Goal: Task Accomplishment & Management: Manage account settings

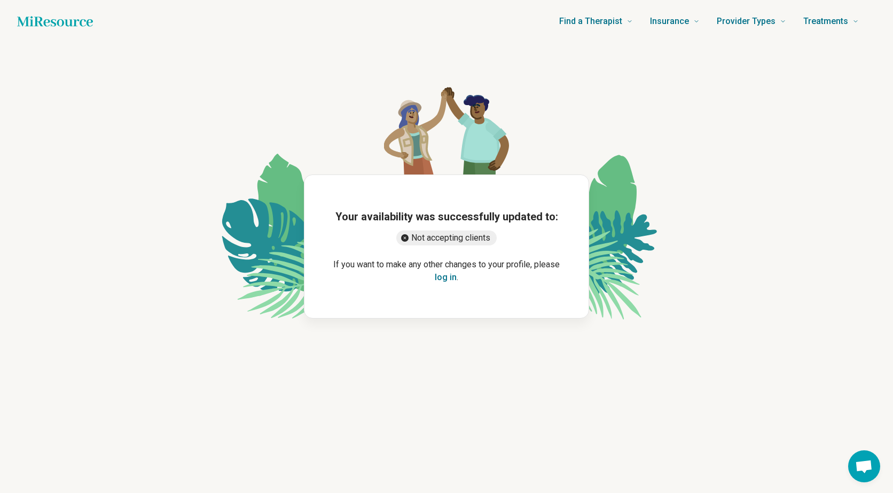
click at [445, 278] on button "log in" at bounding box center [446, 277] width 22 height 13
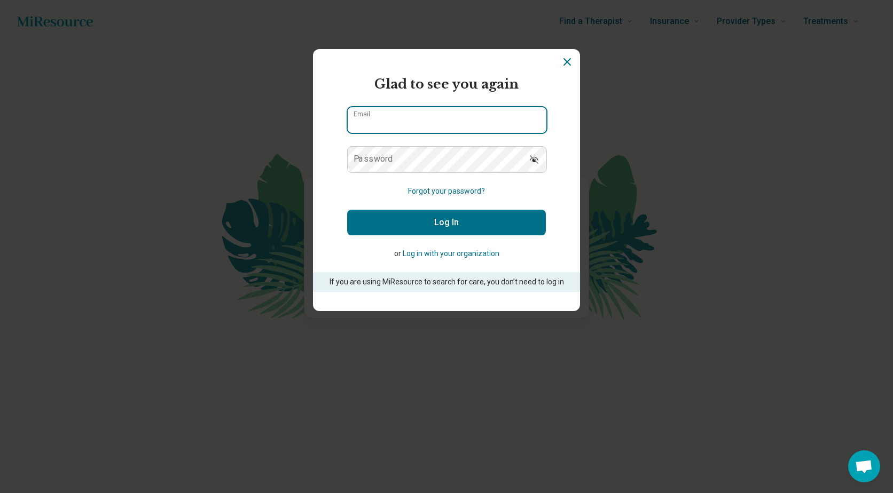
click at [390, 117] on input "Email" at bounding box center [447, 120] width 199 height 26
type input "**********"
click at [566, 59] on icon "Dismiss" at bounding box center [567, 62] width 13 height 13
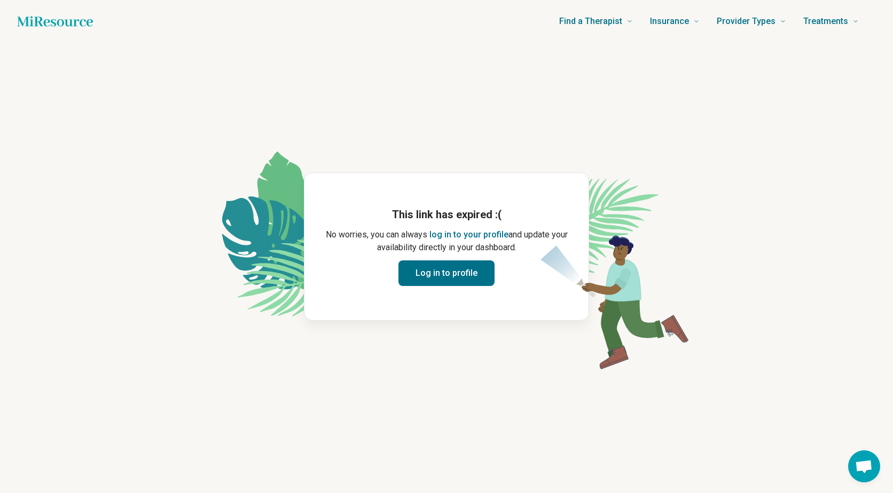
click at [437, 266] on button "Log in to profile" at bounding box center [446, 274] width 96 height 26
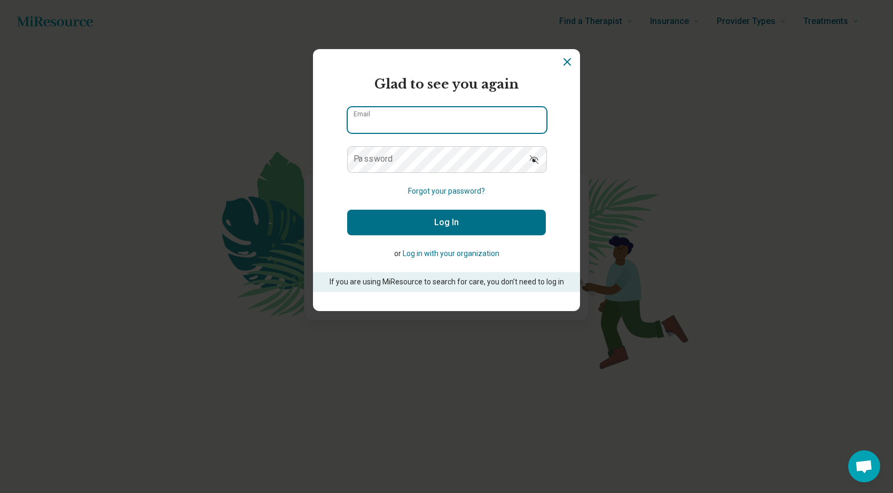
click at [391, 111] on input "Email" at bounding box center [447, 120] width 199 height 26
type input "**********"
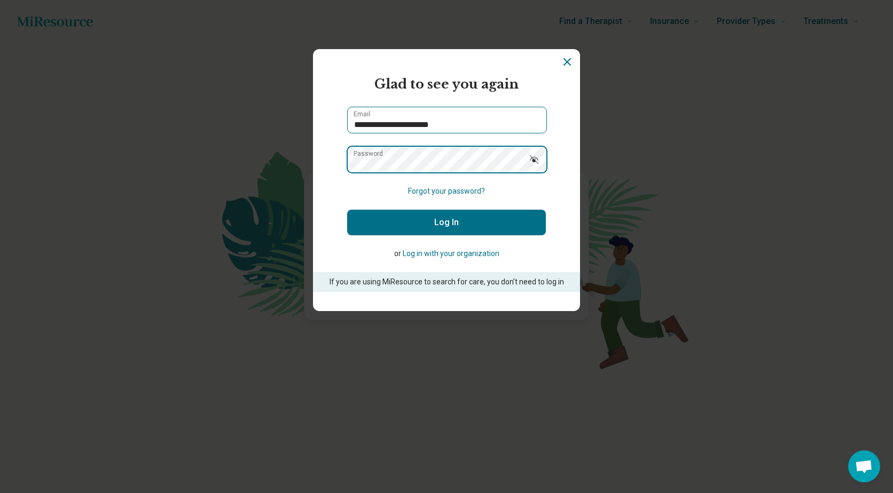
click at [347, 210] on button "Log In" at bounding box center [446, 223] width 199 height 26
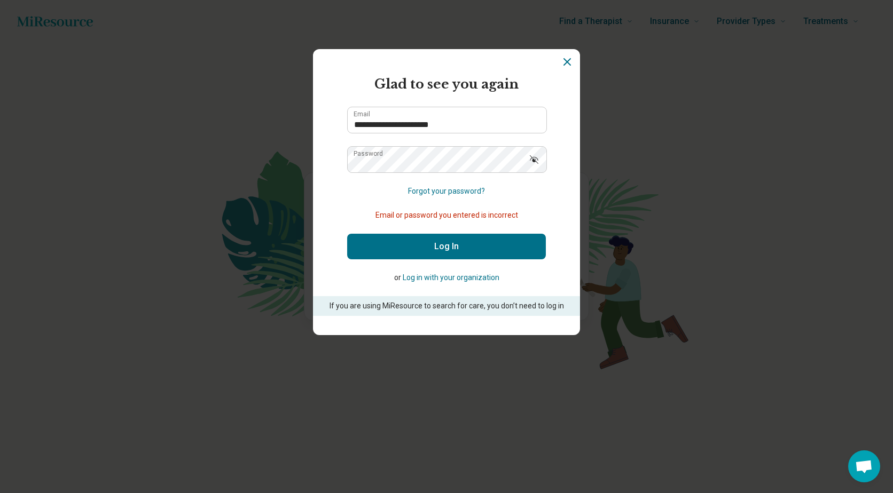
click at [439, 190] on button "Forgot your password?" at bounding box center [446, 191] width 77 height 11
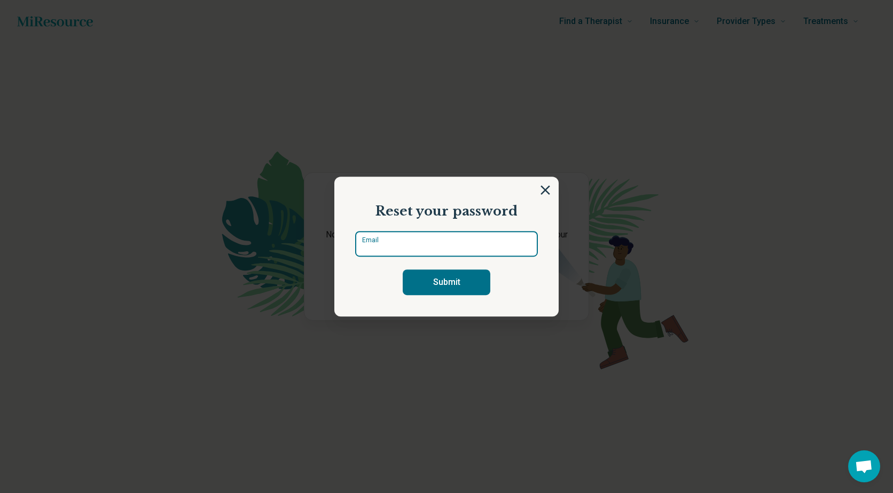
click at [388, 251] on input "Email" at bounding box center [446, 244] width 183 height 26
type input "**********"
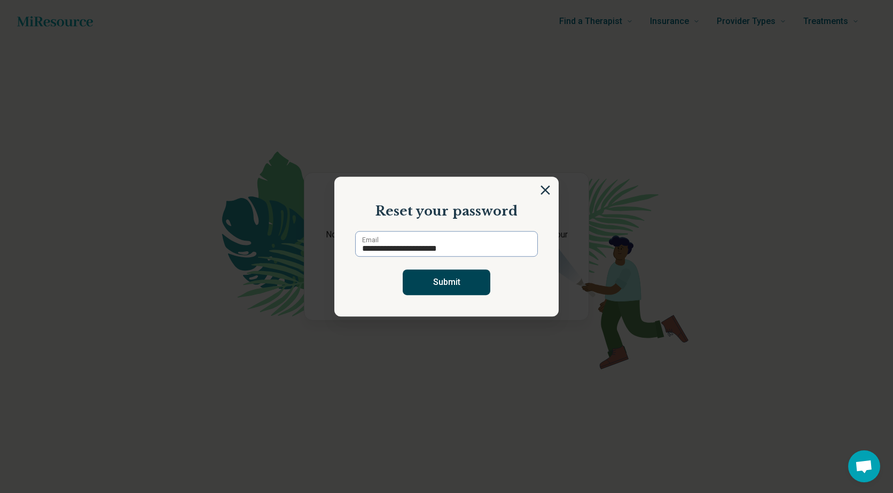
click at [436, 279] on button "Submit" at bounding box center [447, 283] width 88 height 26
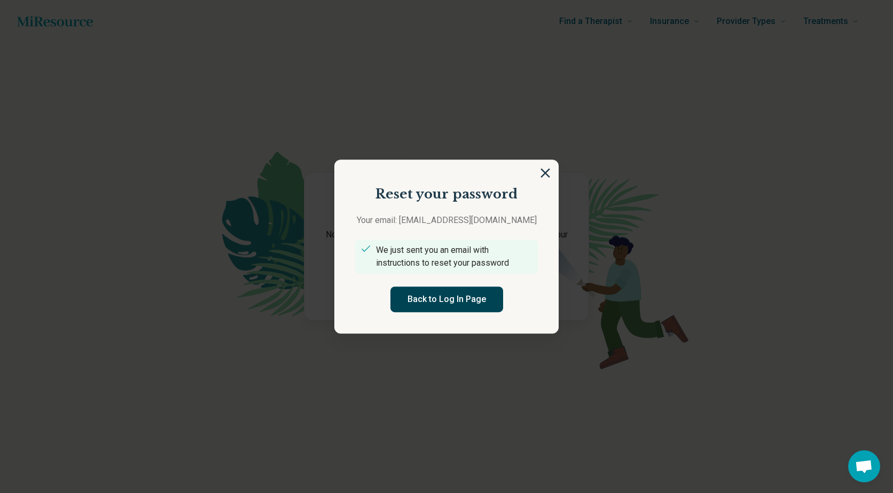
click at [428, 298] on button "Back to Log In Page" at bounding box center [446, 300] width 113 height 26
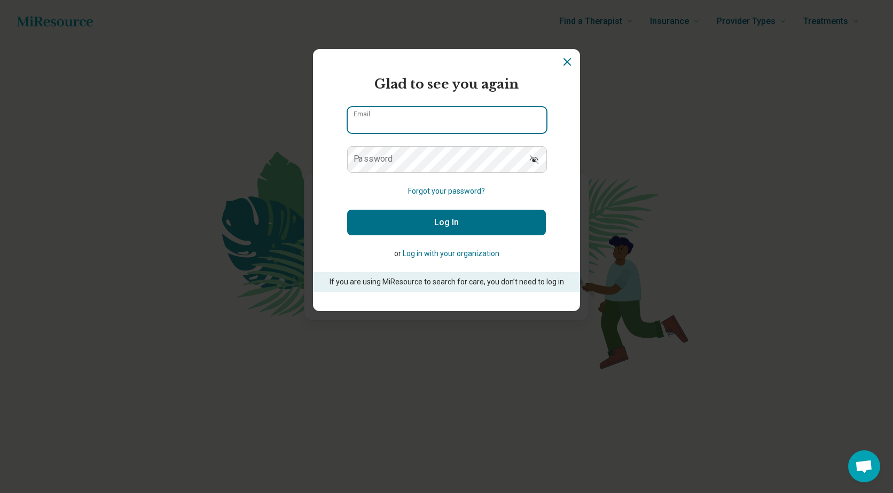
click at [364, 128] on input "Email" at bounding box center [447, 120] width 199 height 26
type input "**********"
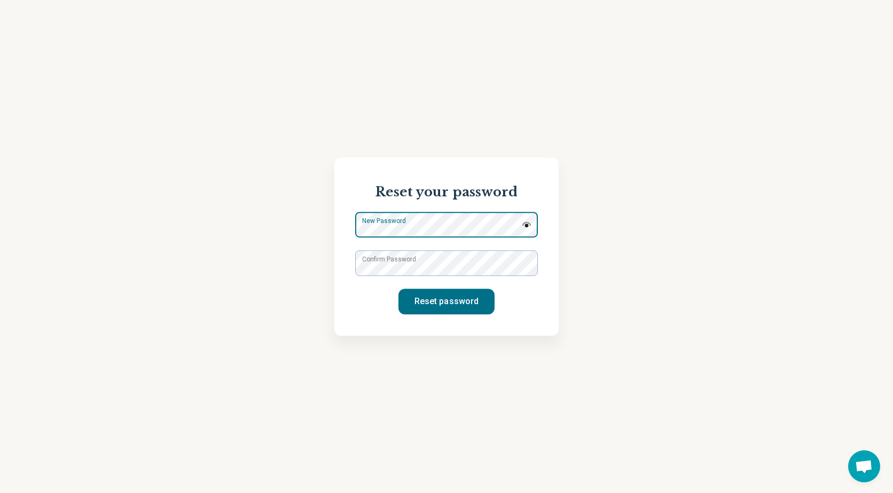
click at [363, 225] on div "New Password" at bounding box center [446, 225] width 183 height 26
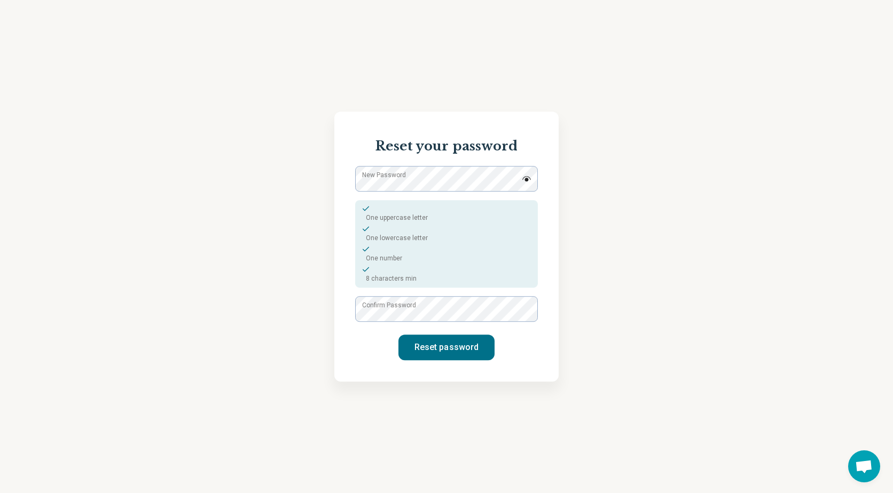
click at [372, 308] on label "Confirm Password" at bounding box center [389, 306] width 54 height 10
click at [461, 343] on button "Reset password" at bounding box center [446, 348] width 96 height 26
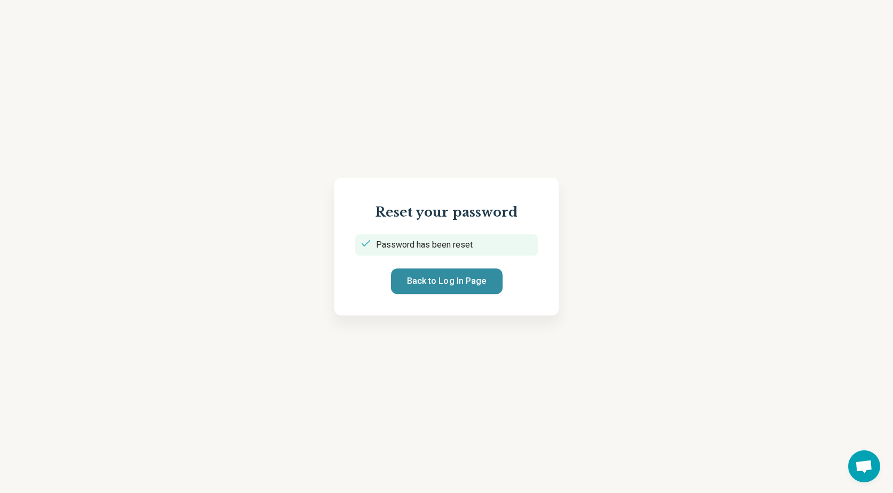
click at [446, 280] on button "Back to Log In Page" at bounding box center [447, 282] width 112 height 26
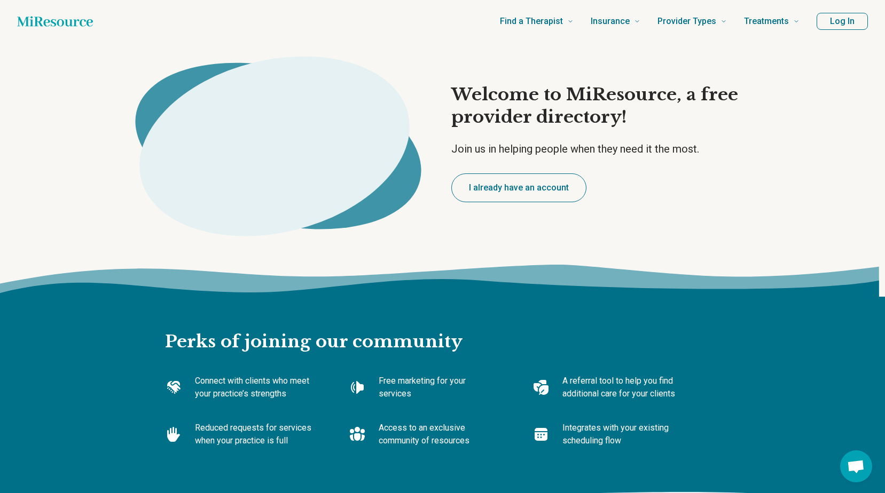
click at [532, 182] on button "I already have an account" at bounding box center [518, 188] width 135 height 29
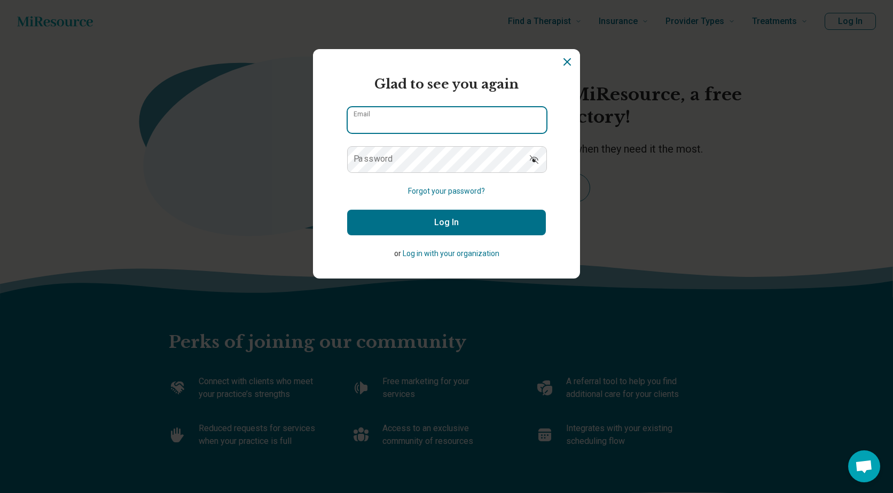
type input "**********"
click at [414, 225] on button "Log In" at bounding box center [446, 223] width 199 height 26
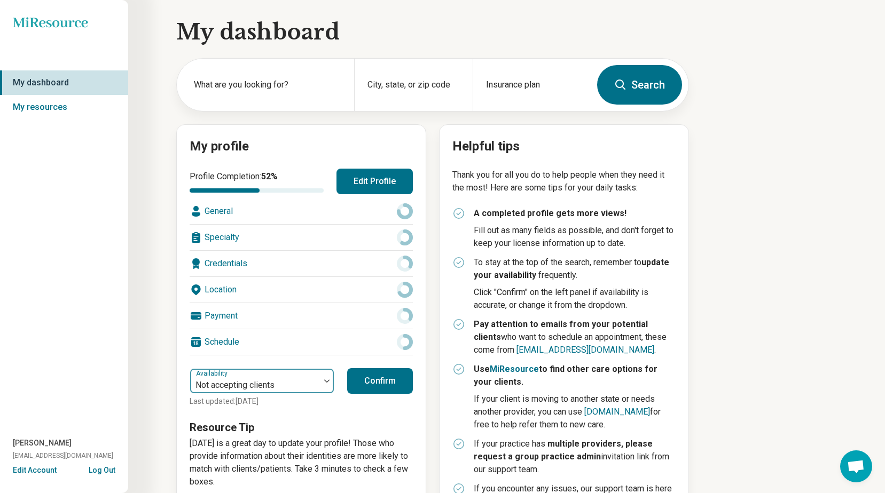
click at [327, 380] on img at bounding box center [326, 381] width 5 height 3
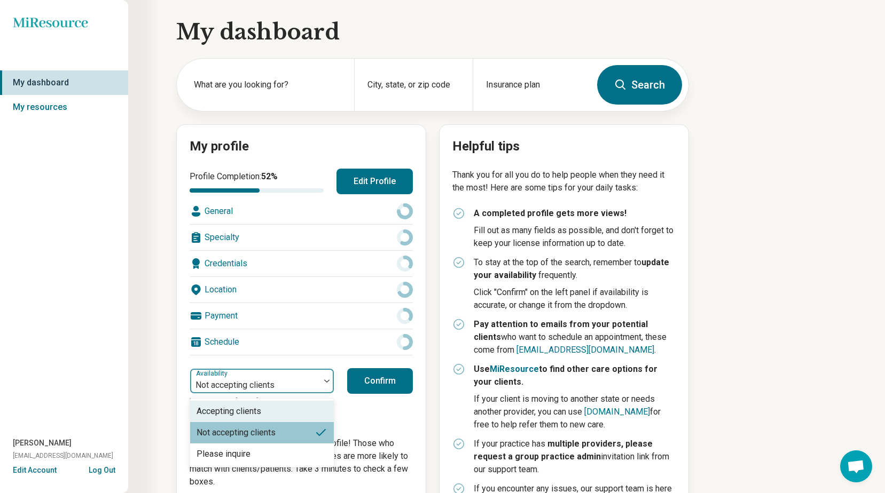
click at [276, 413] on div "Accepting clients" at bounding box center [262, 411] width 144 height 21
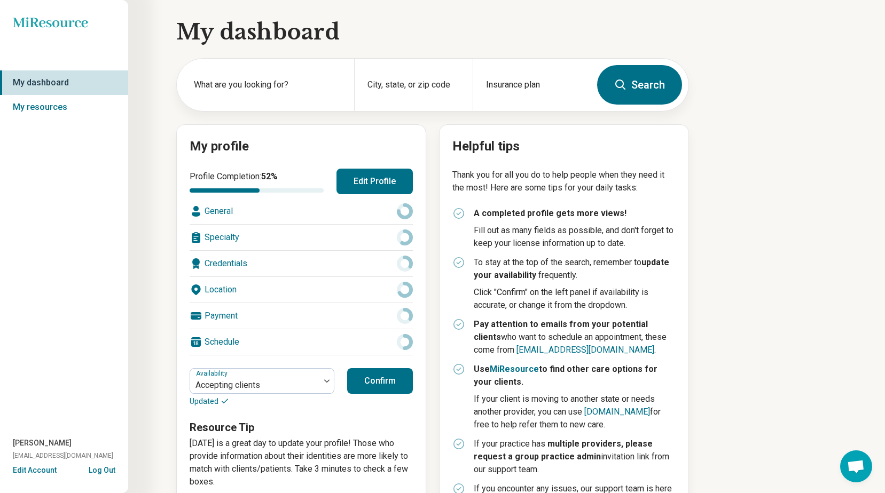
click at [386, 382] on button "Confirm" at bounding box center [380, 381] width 66 height 26
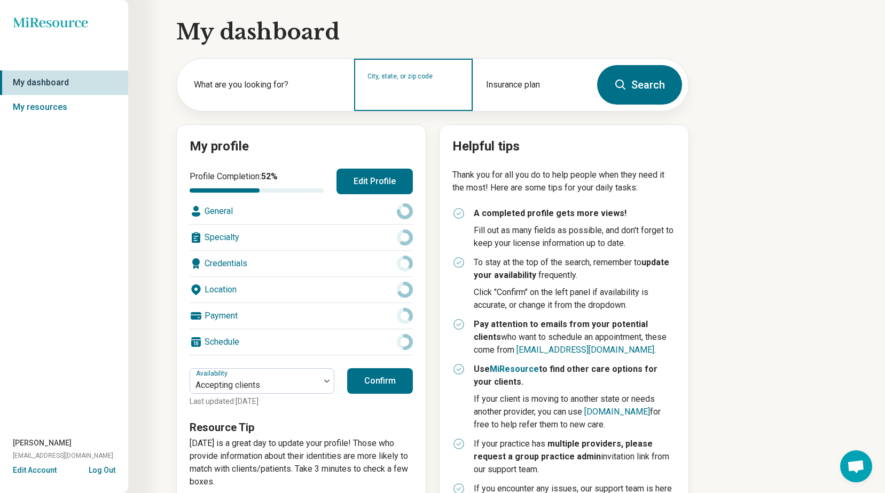
click at [434, 92] on input "City, state, or zip code" at bounding box center [413, 91] width 92 height 13
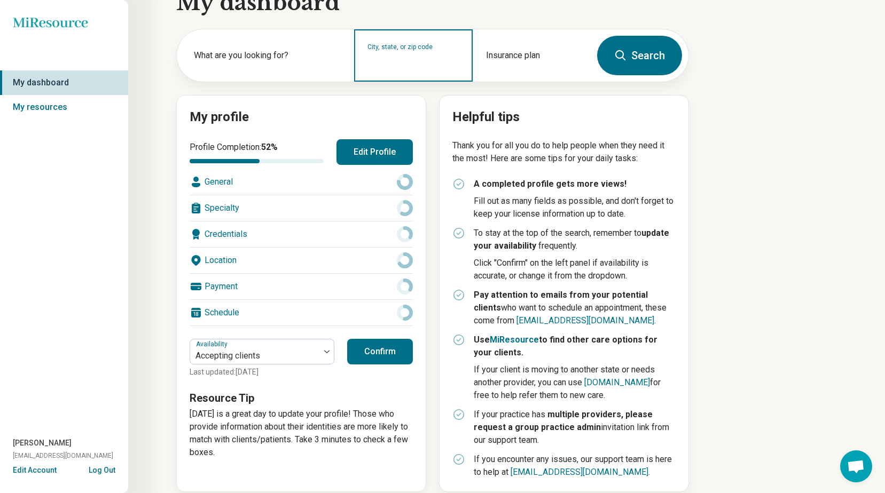
scroll to position [43, 0]
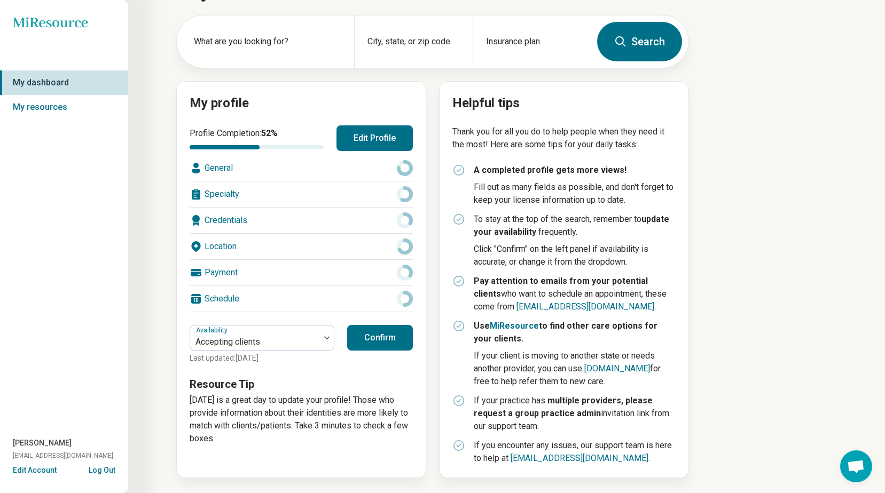
click at [405, 272] on icon at bounding box center [405, 273] width 16 height 16
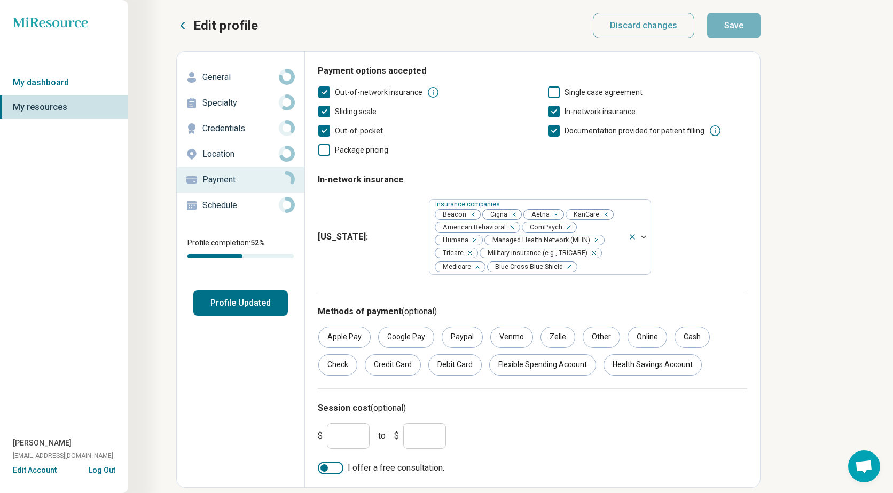
click at [236, 305] on button "Profile Updated" at bounding box center [240, 303] width 95 height 26
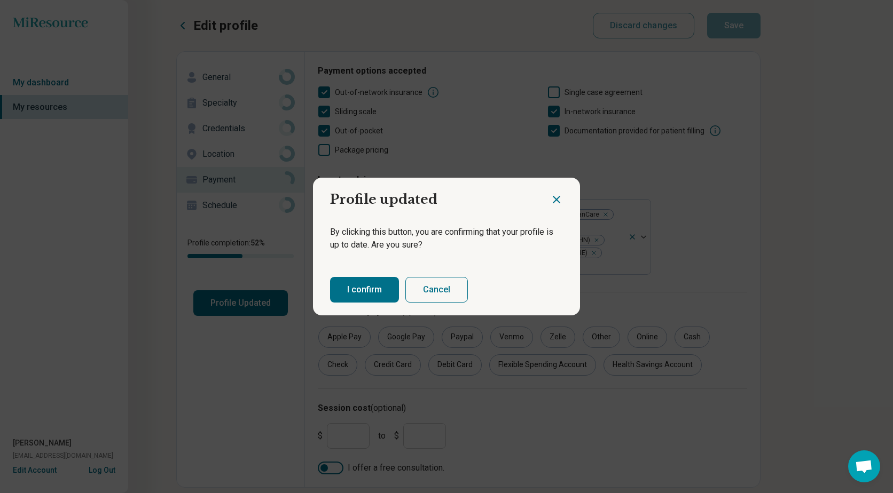
click at [365, 286] on button "I confirm" at bounding box center [364, 290] width 69 height 26
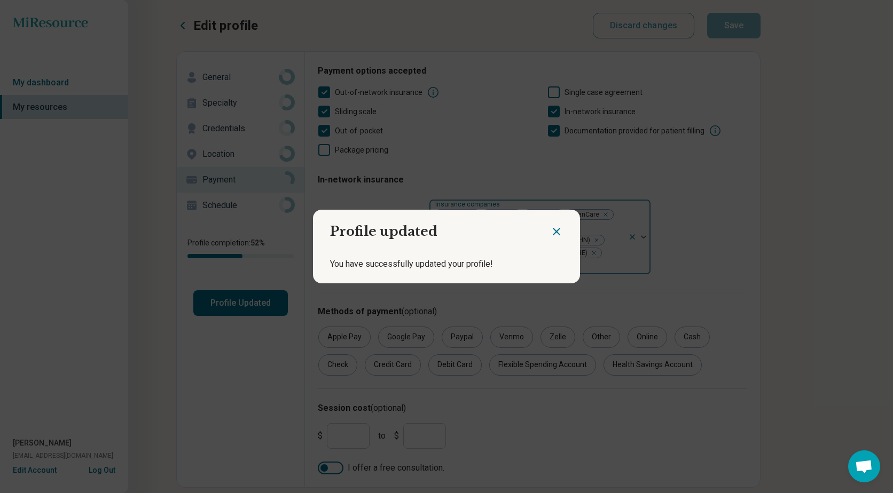
click at [555, 228] on icon "Close dialog" at bounding box center [556, 231] width 13 height 13
